Goal: Transaction & Acquisition: Register for event/course

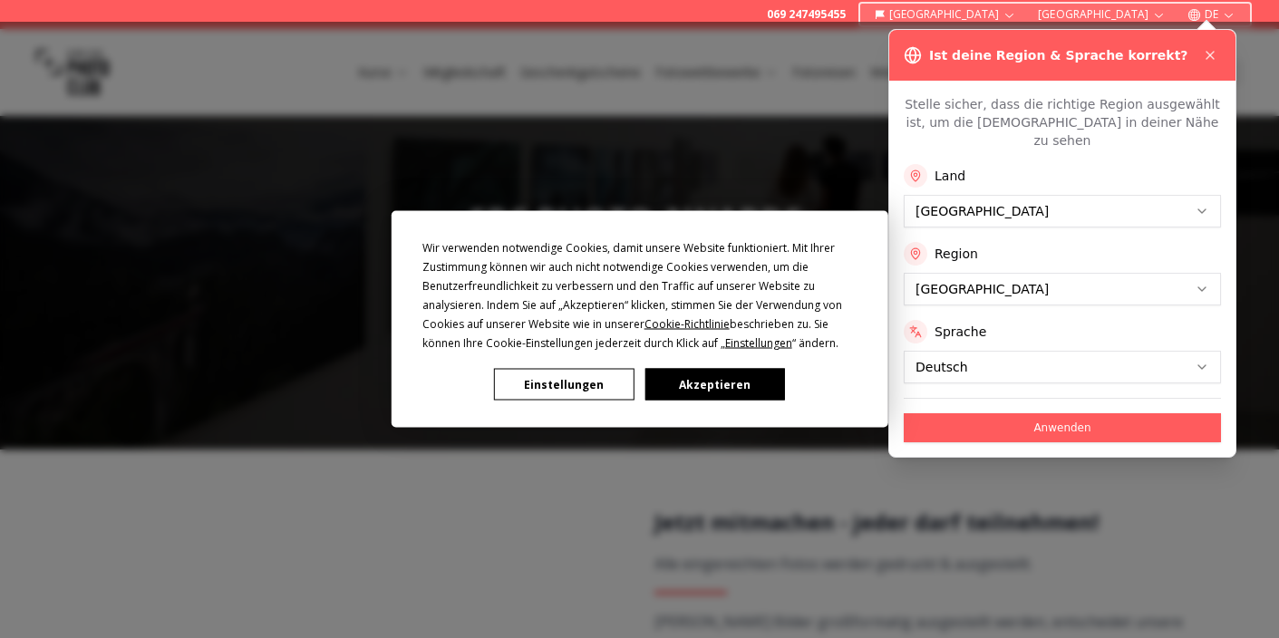
click at [686, 377] on button "Akzeptieren" at bounding box center [714, 385] width 140 height 32
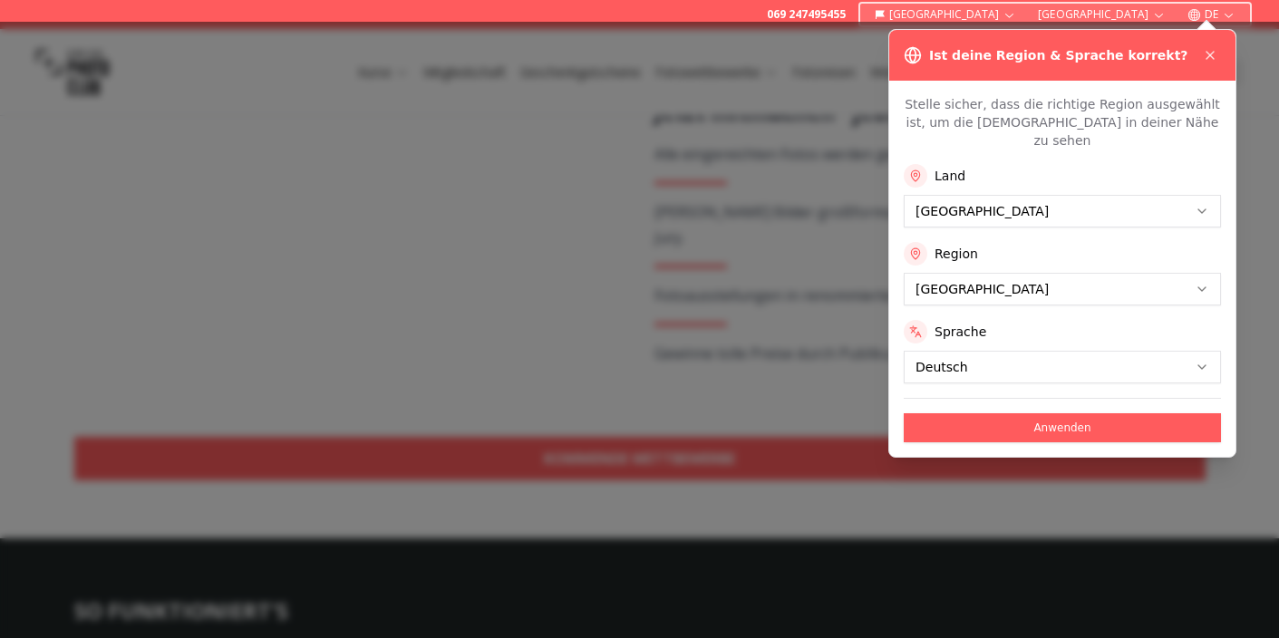
scroll to position [413, 0]
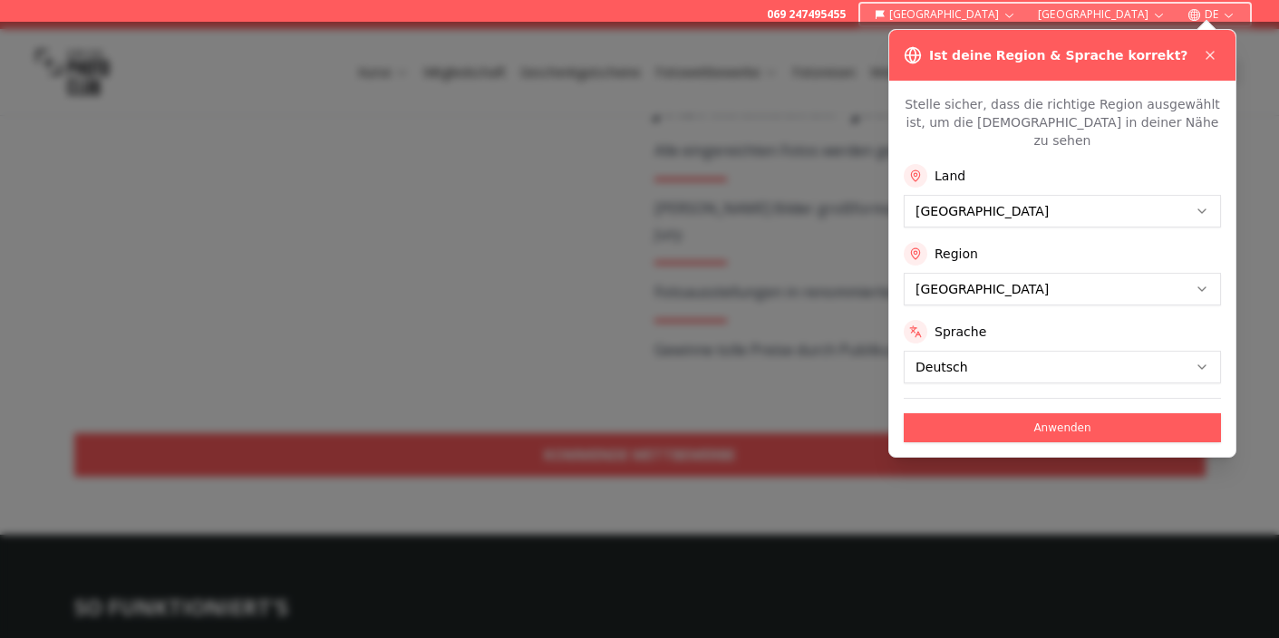
click at [1211, 31] on div "Ist deine Region & Sprache korrekt?" at bounding box center [1062, 55] width 346 height 51
click at [1116, 413] on button "Anwenden" at bounding box center [1061, 427] width 317 height 29
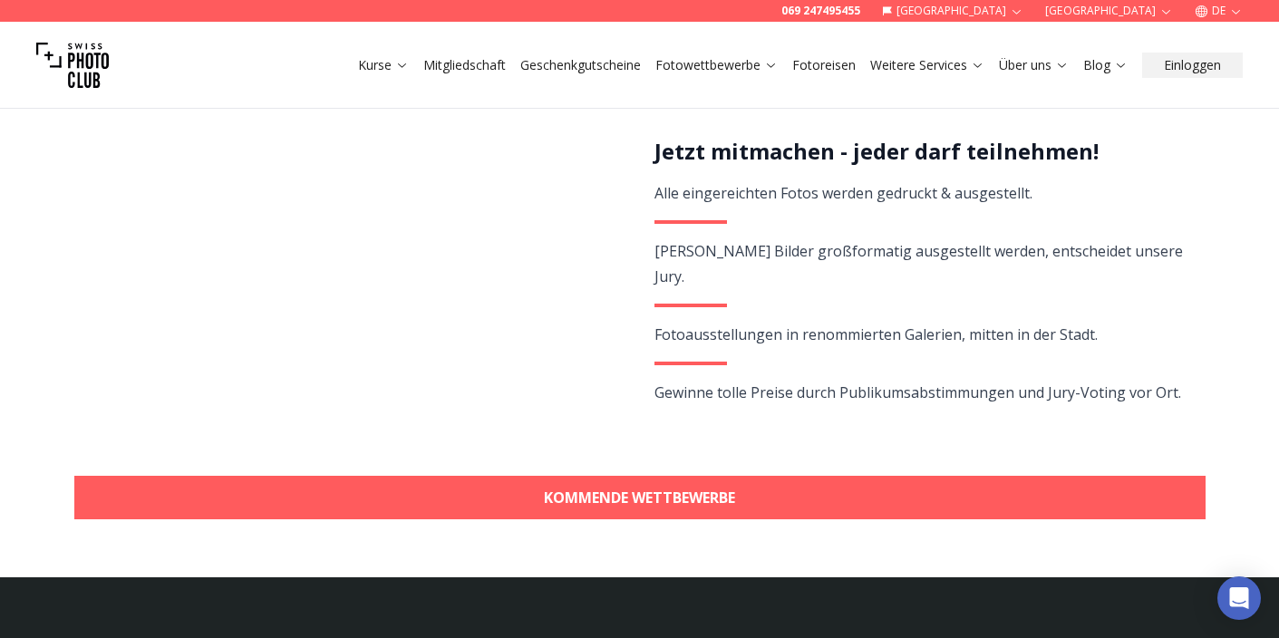
scroll to position [377, 0]
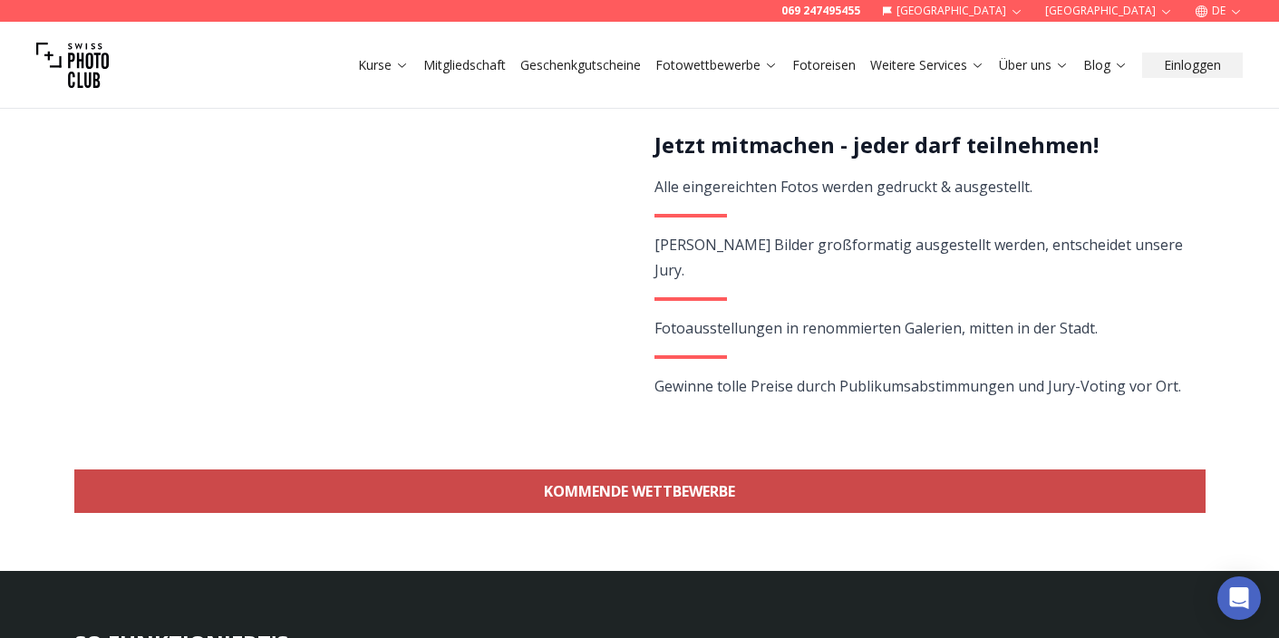
click at [711, 488] on link "KOMMENDE WETTBEWERBE" at bounding box center [639, 490] width 1131 height 43
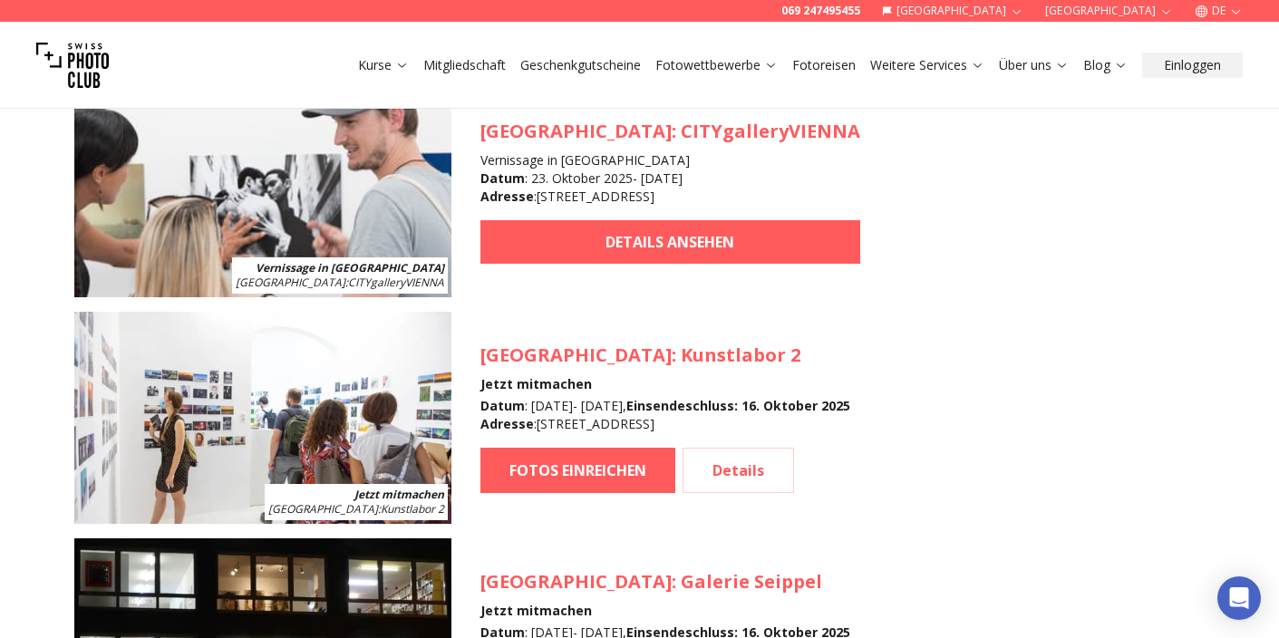
scroll to position [1751, 0]
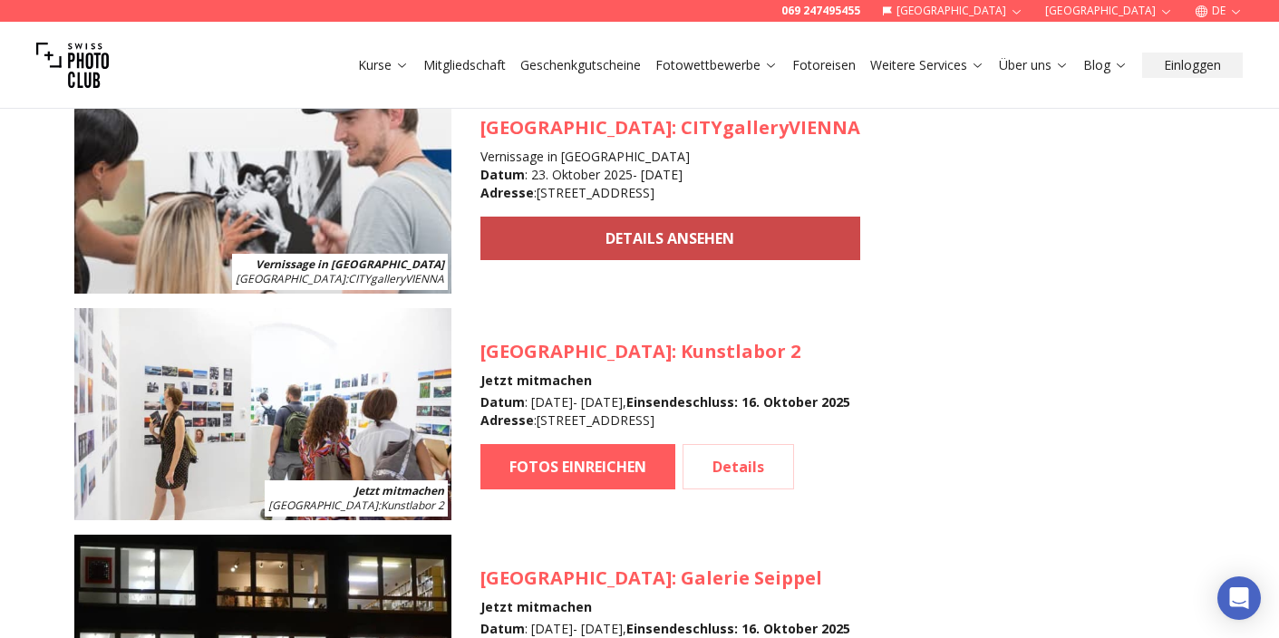
click at [701, 233] on link "DETAILS ANSEHEN" at bounding box center [670, 238] width 380 height 43
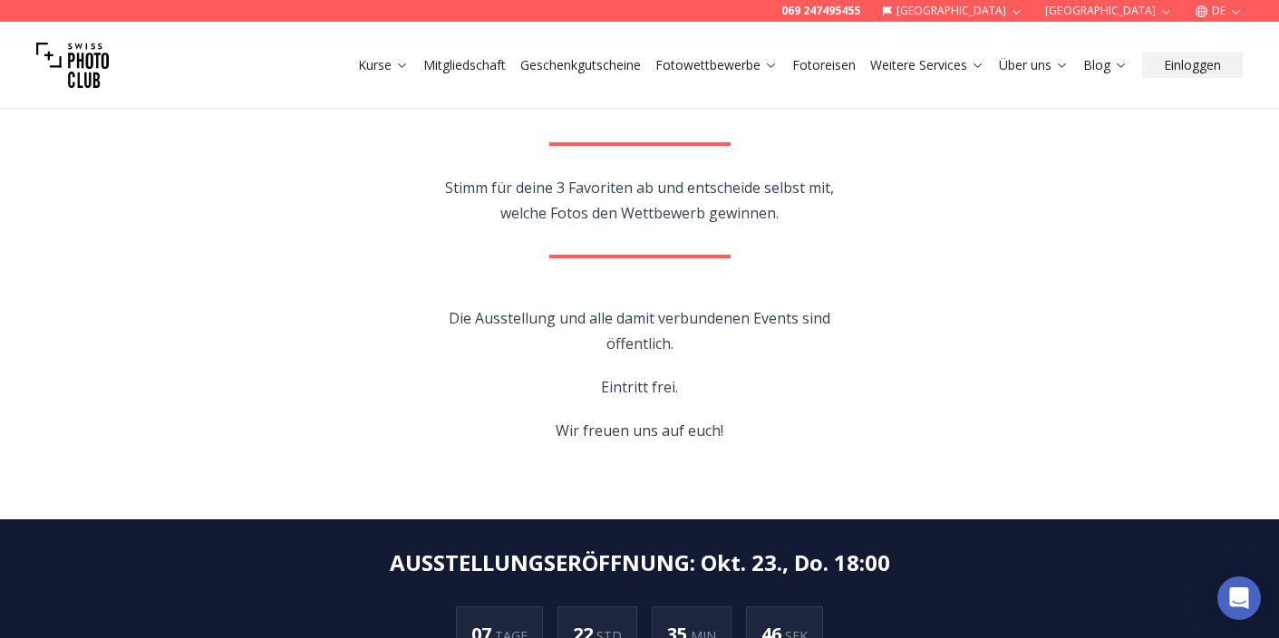
scroll to position [464, 0]
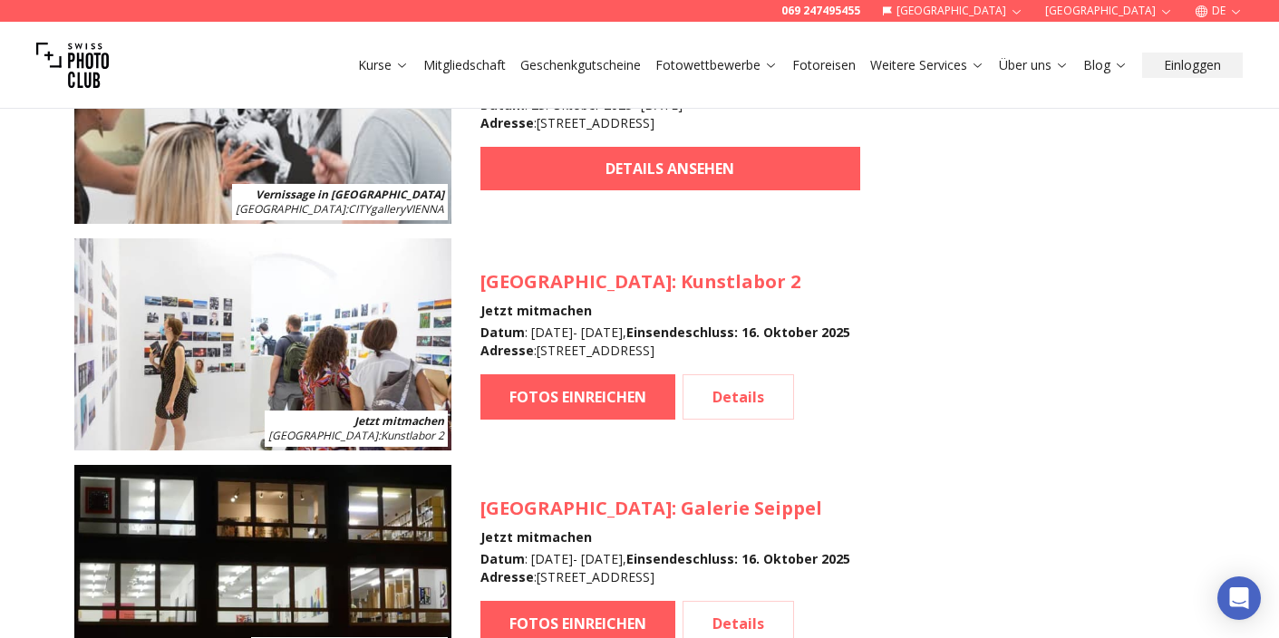
scroll to position [1846, 0]
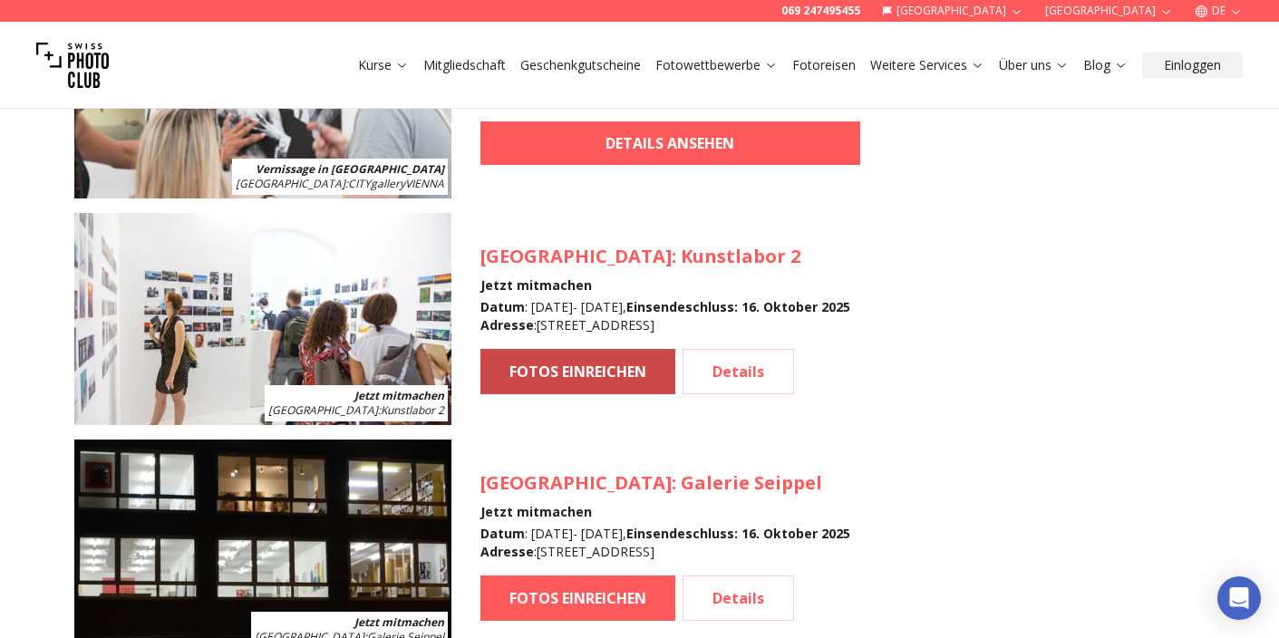
click at [578, 364] on link "FOTOS EINREICHEN" at bounding box center [577, 371] width 195 height 45
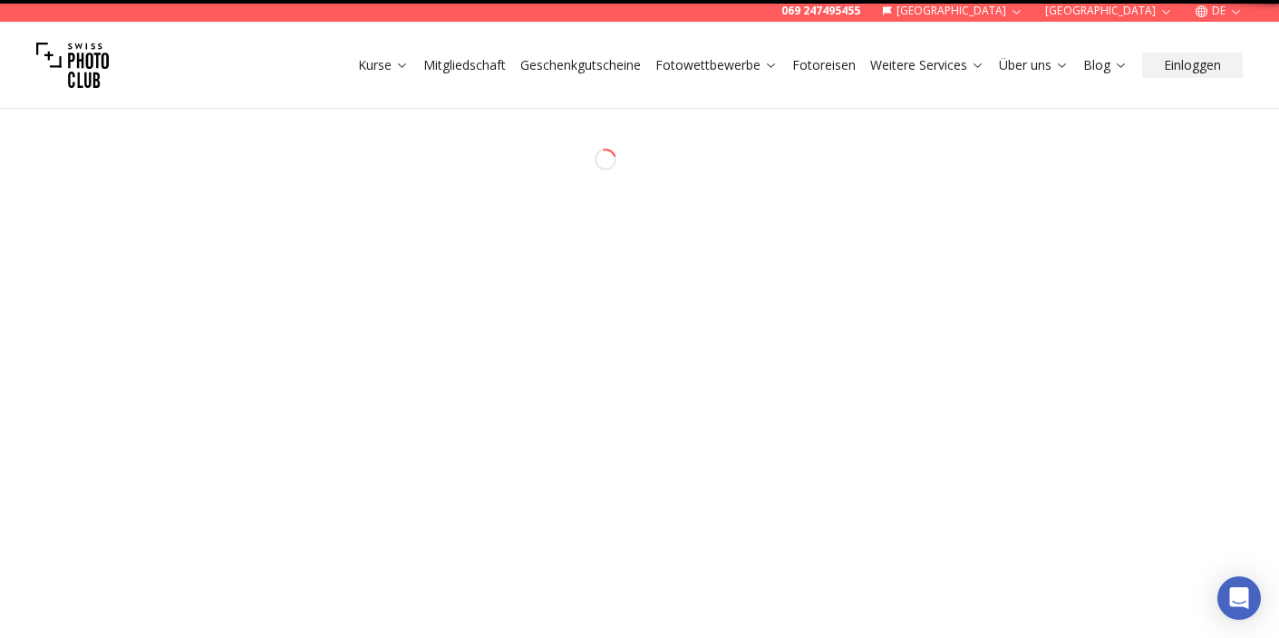
select select "*******"
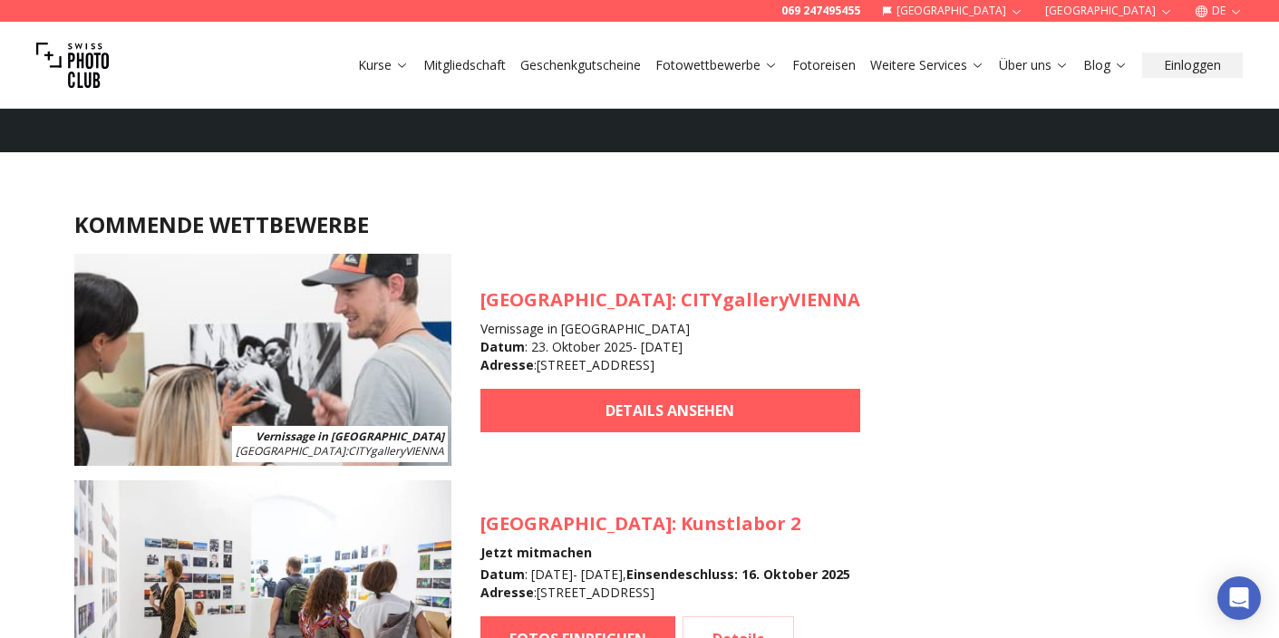
scroll to position [1615, 0]
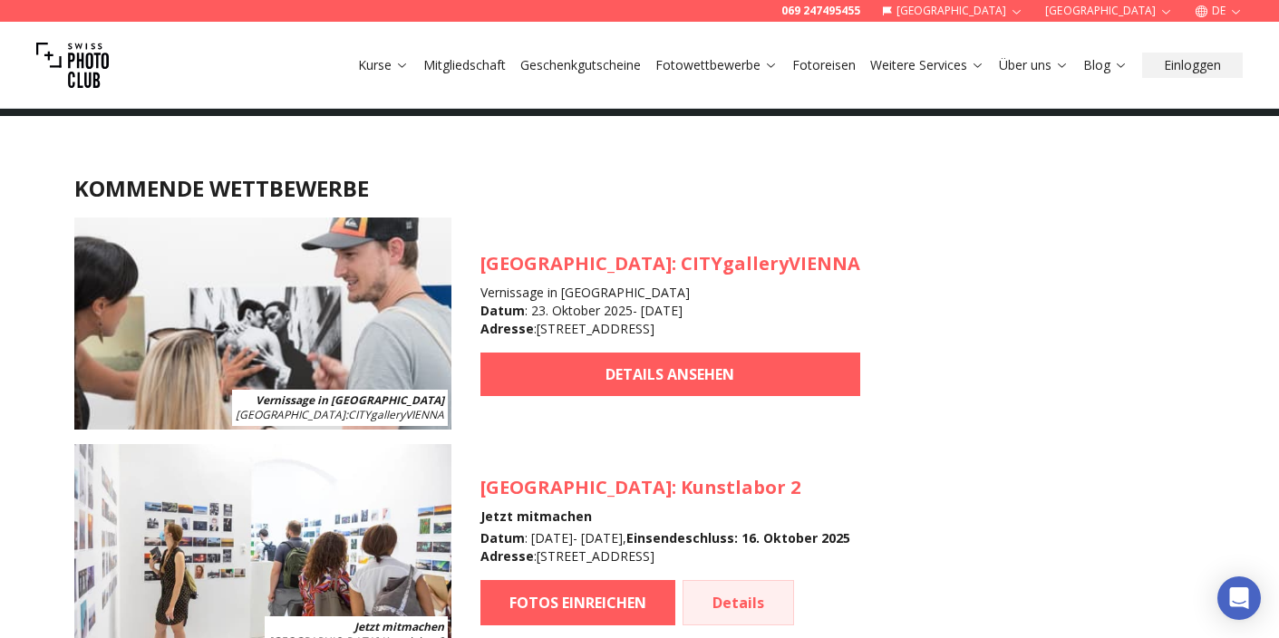
click at [739, 594] on link "Details" at bounding box center [737, 602] width 111 height 45
